Goal: Transaction & Acquisition: Book appointment/travel/reservation

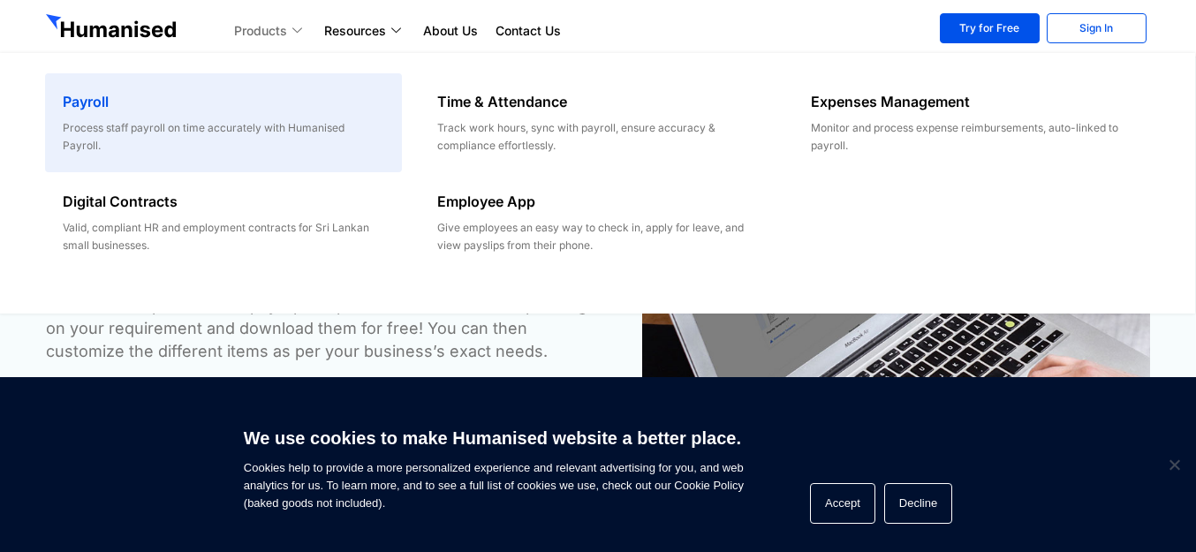
click at [248, 142] on div "Process staff payroll on time accurately with Humanised Payroll." at bounding box center [223, 136] width 321 height 35
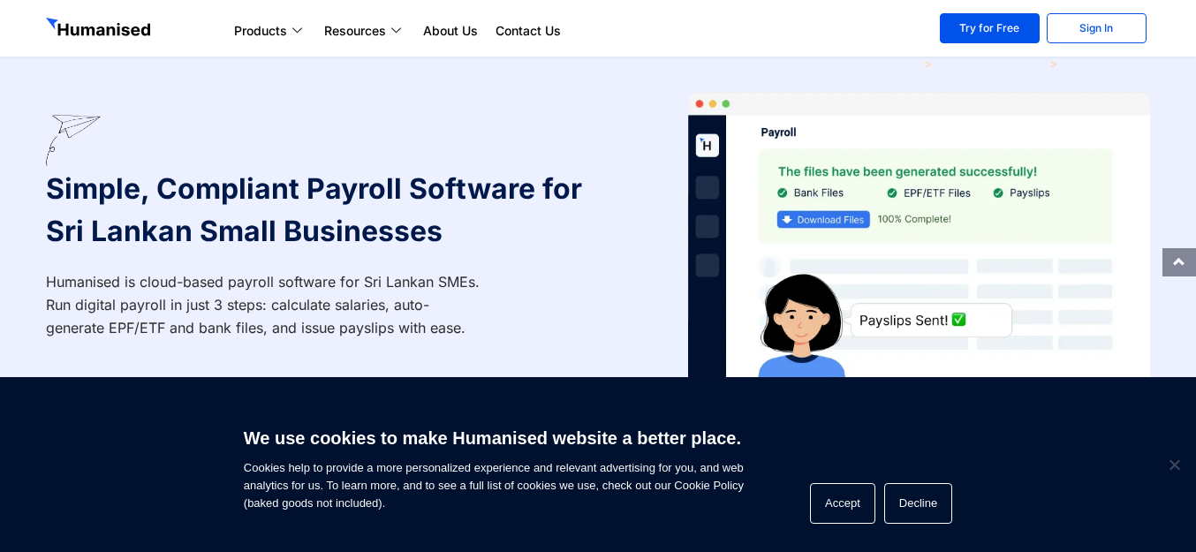
scroll to position [177, 0]
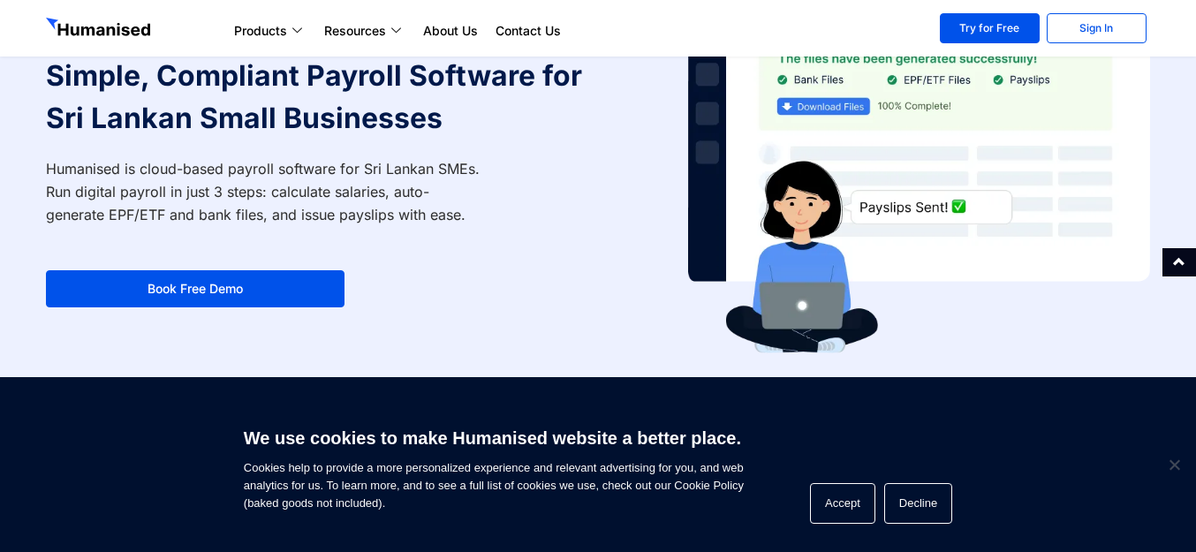
click at [833, 107] on img at bounding box center [919, 145] width 462 height 415
click at [934, 215] on img at bounding box center [919, 145] width 462 height 415
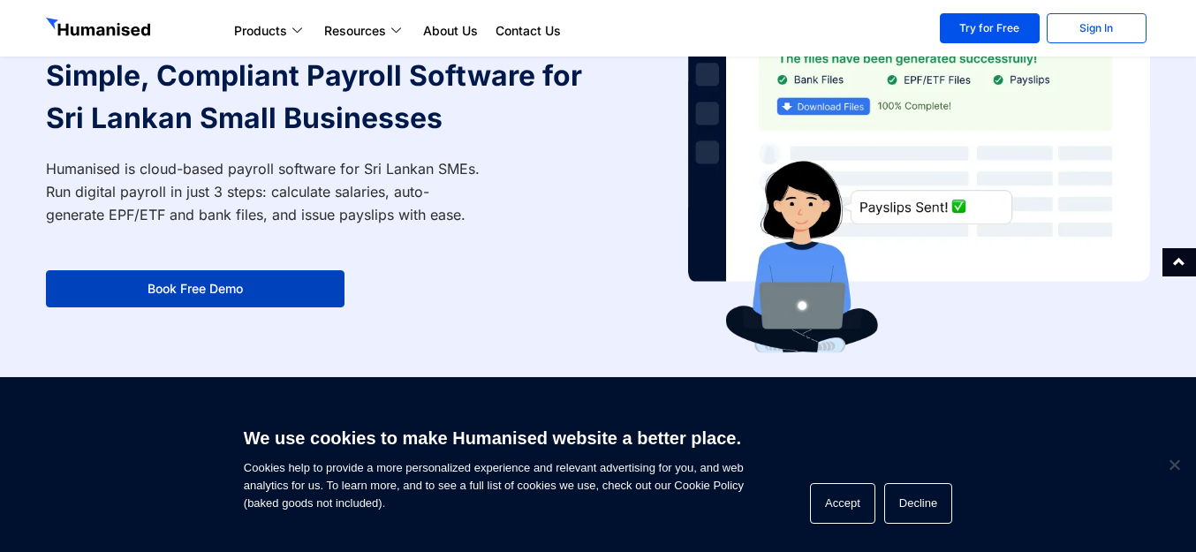
click at [270, 307] on link "Book Free Demo" at bounding box center [195, 288] width 298 height 37
